Goal: Information Seeking & Learning: Learn about a topic

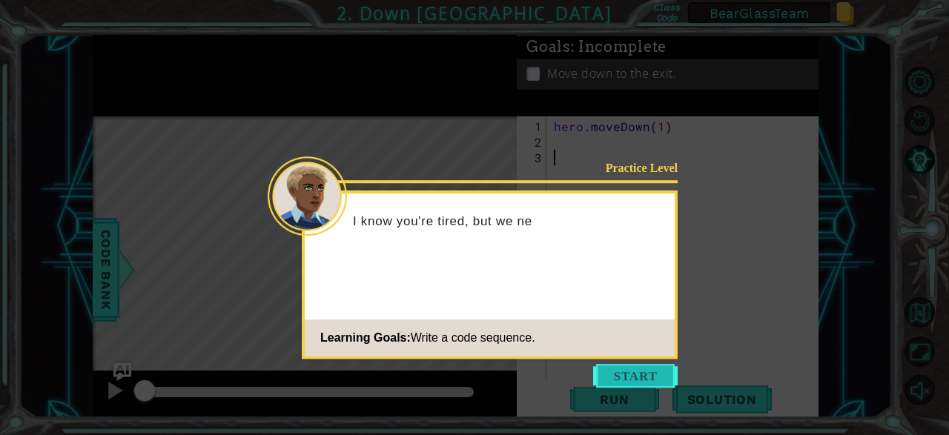
click at [656, 373] on button "Start" at bounding box center [635, 376] width 85 height 24
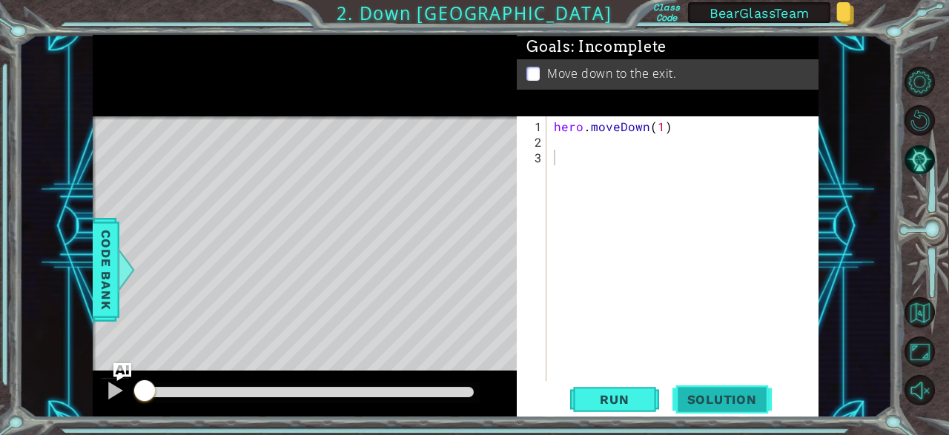
click at [737, 398] on span "Solution" at bounding box center [722, 399] width 99 height 15
type textarea "hero.moveDown(1)"
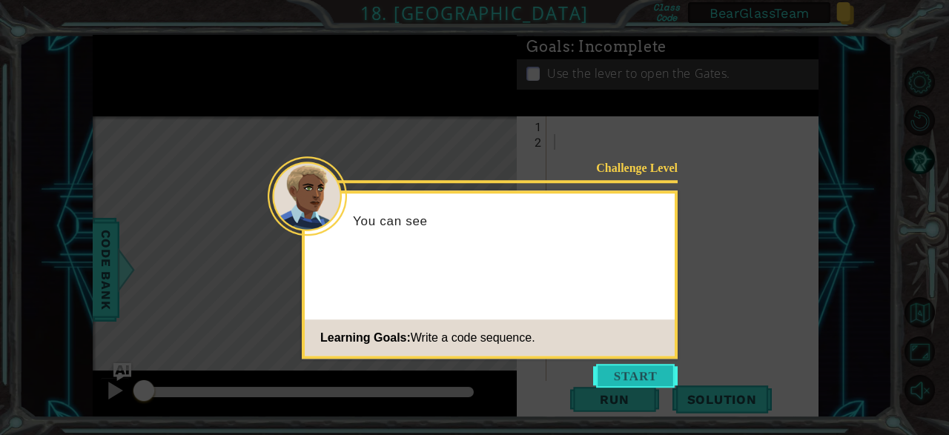
click at [646, 366] on button "Start" at bounding box center [635, 376] width 85 height 24
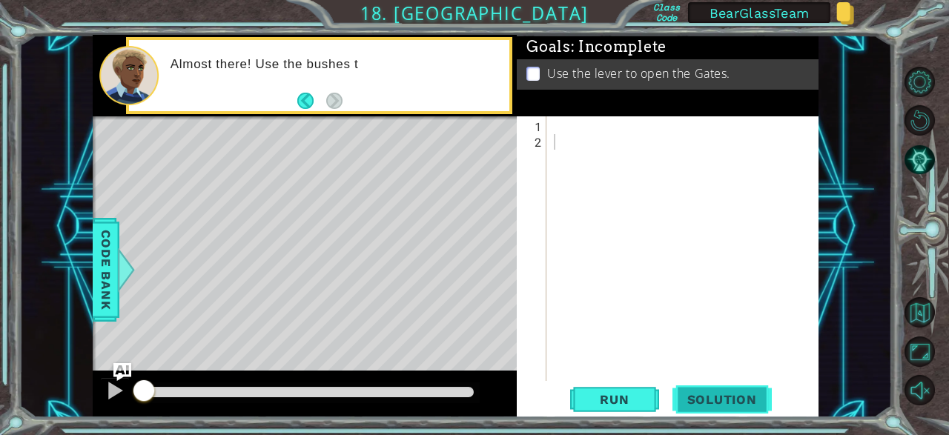
click at [729, 412] on button "Solution" at bounding box center [722, 400] width 99 height 30
